Goal: Go to known website: Access a specific website the user already knows

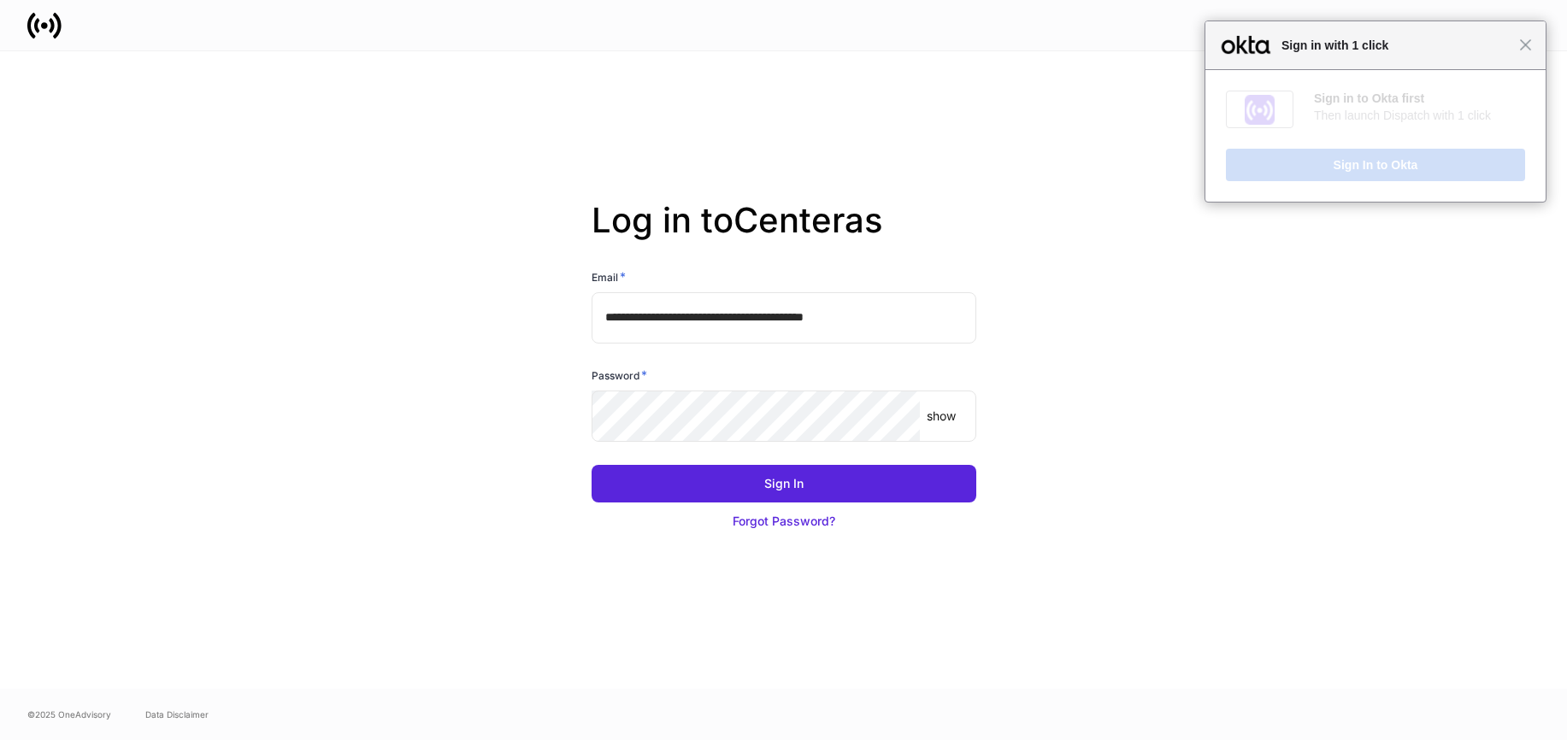
click at [943, 317] on input "**********" at bounding box center [784, 317] width 385 height 51
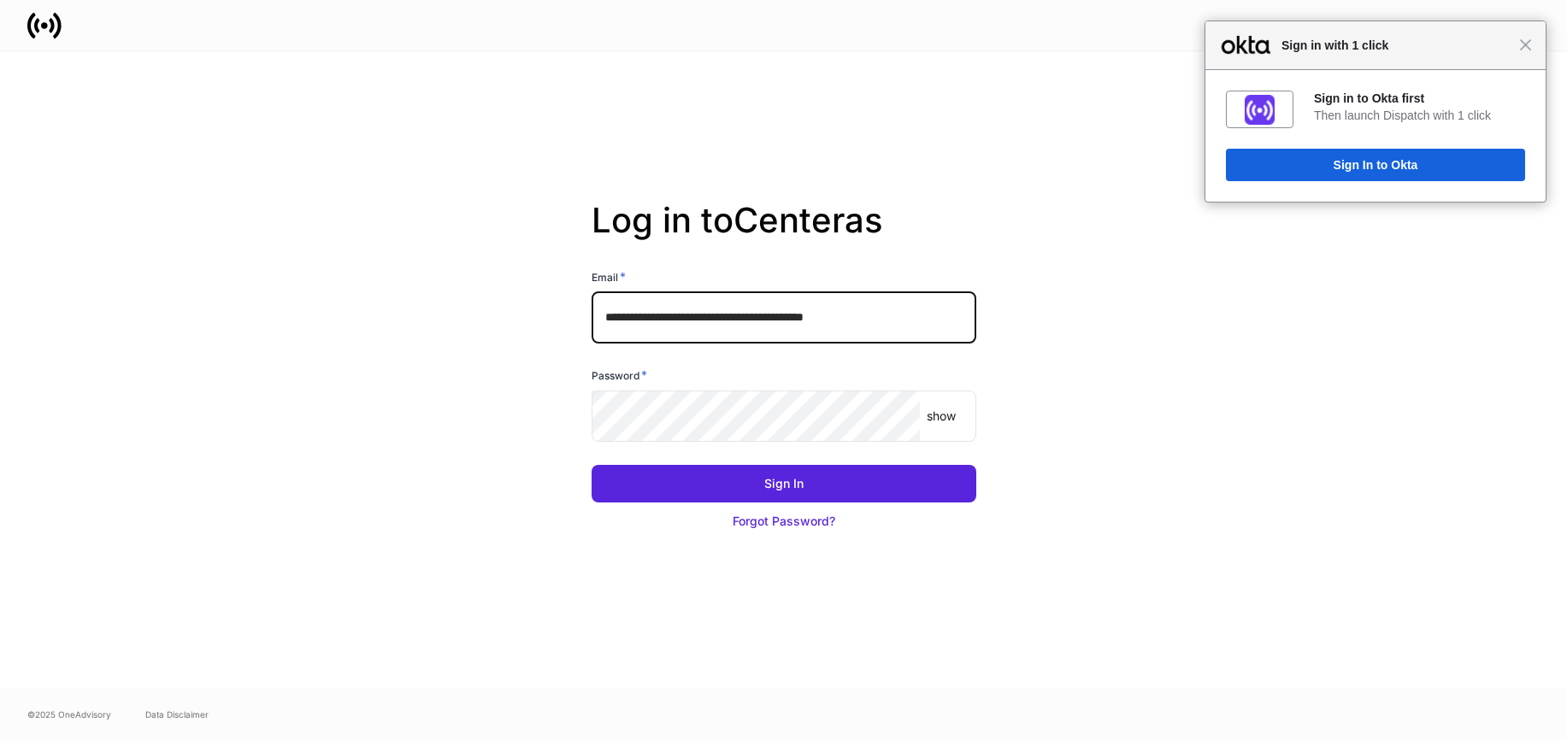
click at [943, 317] on input "**********" at bounding box center [784, 317] width 385 height 51
type input "**********"
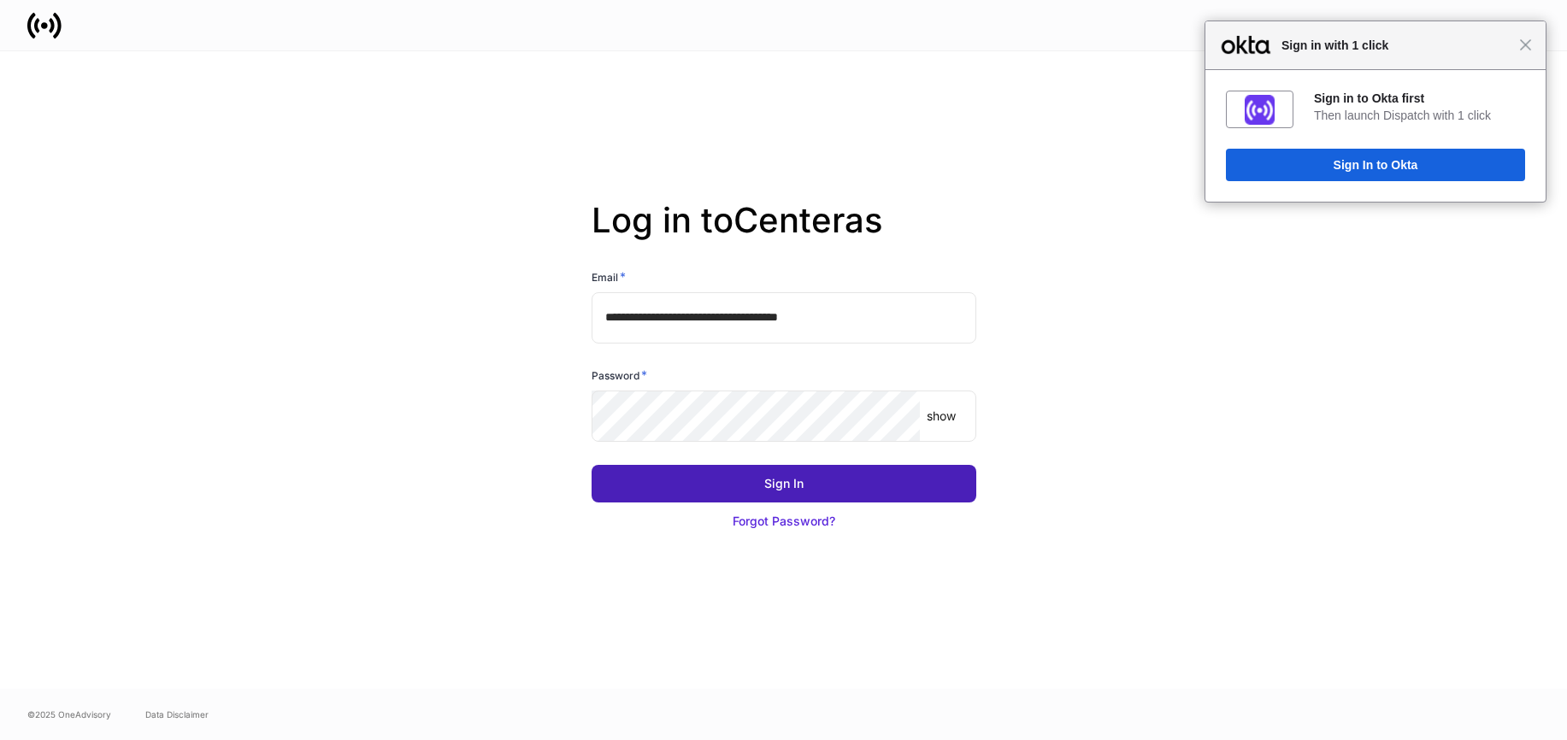
click at [844, 468] on button "Sign In" at bounding box center [784, 484] width 385 height 38
